Goal: Check status: Check status

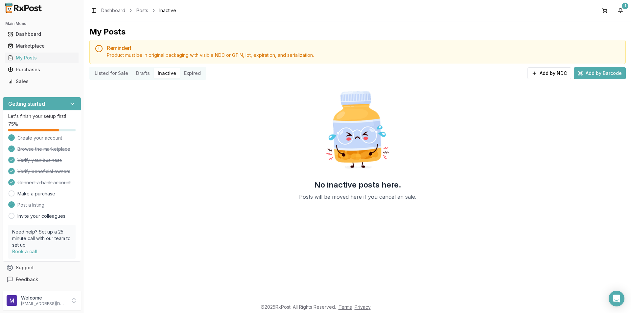
click at [113, 72] on button "Listed for Sale" at bounding box center [111, 73] width 41 height 11
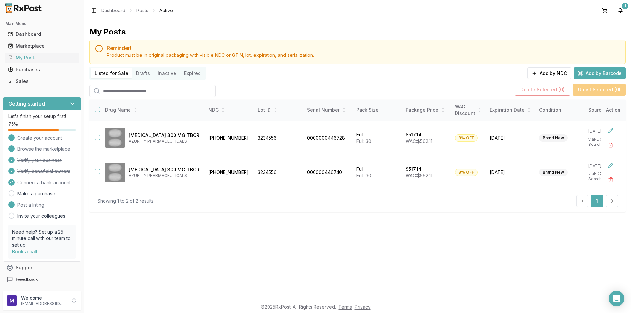
click at [111, 72] on button "Listed for Sale" at bounding box center [111, 73] width 41 height 11
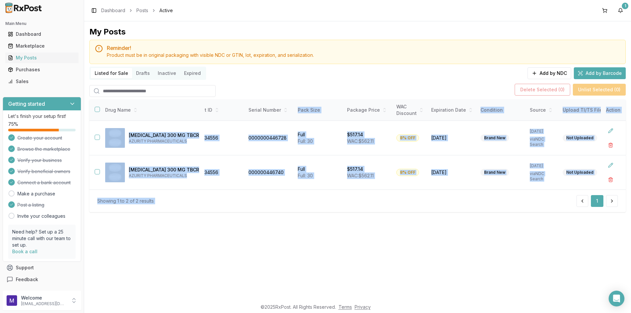
drag, startPoint x: 617, startPoint y: 189, endPoint x: 393, endPoint y: 198, distance: 224.2
click at [413, 199] on div "Drug Name NDC Lot ID Serial Number Pack Size Package Price WAC Discount Expirat…" at bounding box center [357, 156] width 536 height 113
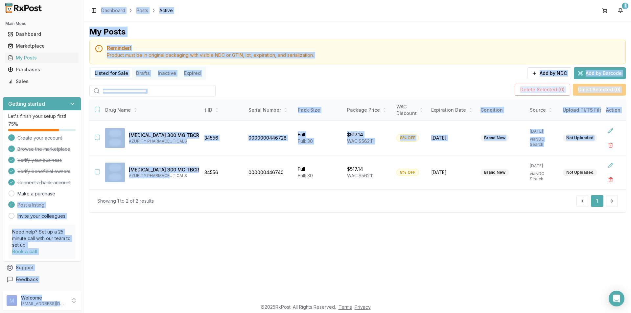
drag, startPoint x: 169, startPoint y: 189, endPoint x: 80, endPoint y: 189, distance: 88.0
click at [80, 189] on div "Main Menu Dashboard Marketplace My Posts Purchases Sales Getting started Let's …" at bounding box center [315, 156] width 631 height 313
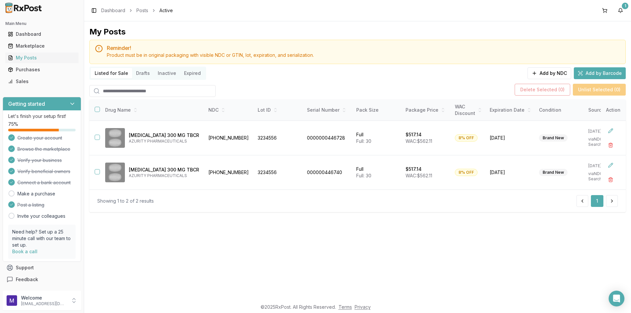
click at [199, 238] on div "My Posts Reminder! Product must be in original packaging with visible NDC or GT…" at bounding box center [357, 160] width 547 height 279
click at [31, 72] on div "Purchases" at bounding box center [42, 69] width 68 height 7
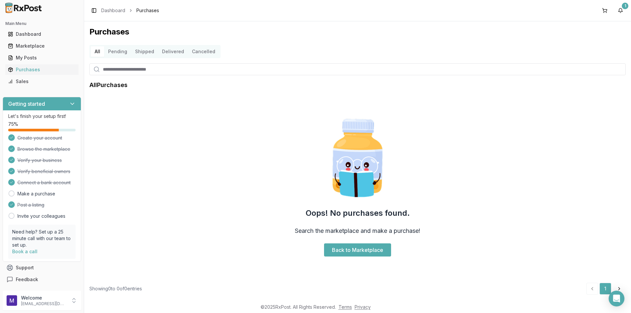
click at [136, 54] on button "Shipped" at bounding box center [144, 51] width 27 height 11
click at [120, 55] on button "Pending" at bounding box center [117, 51] width 27 height 11
click at [111, 51] on button "Pending" at bounding box center [117, 51] width 27 height 11
click at [36, 80] on div "Sales" at bounding box center [42, 81] width 68 height 7
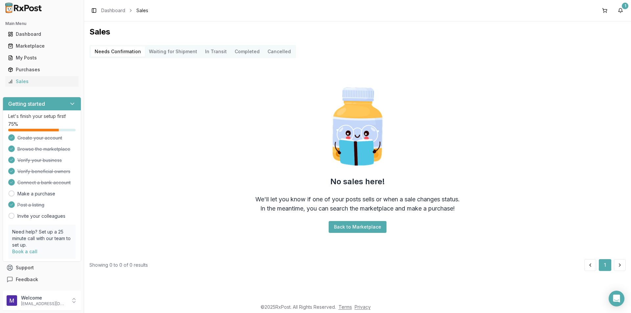
click at [164, 50] on Shipment "Waiting for Shipment" at bounding box center [173, 51] width 56 height 11
click at [124, 52] on Confirmation "Needs Confirmation" at bounding box center [118, 51] width 54 height 11
click at [188, 49] on Shipment "Waiting for Shipment" at bounding box center [173, 51] width 56 height 11
click at [183, 50] on Shipment "Waiting for Shipment" at bounding box center [173, 51] width 56 height 11
click at [202, 52] on Transit "In Transit" at bounding box center [216, 51] width 30 height 11
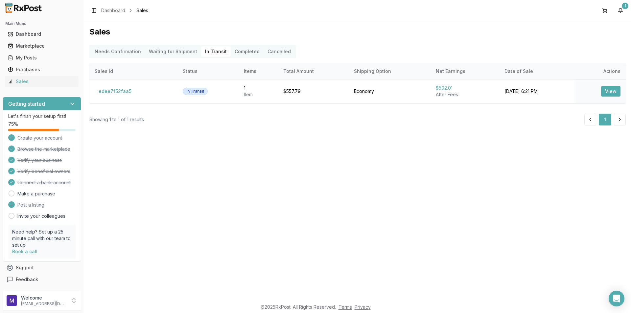
click at [223, 60] on div "Needs Confirmation Waiting for Shipment In Transit Completed Cancelled Sales Id…" at bounding box center [357, 85] width 536 height 80
click at [617, 88] on button "View" at bounding box center [610, 91] width 19 height 11
